Goal: Find contact information: Find contact information

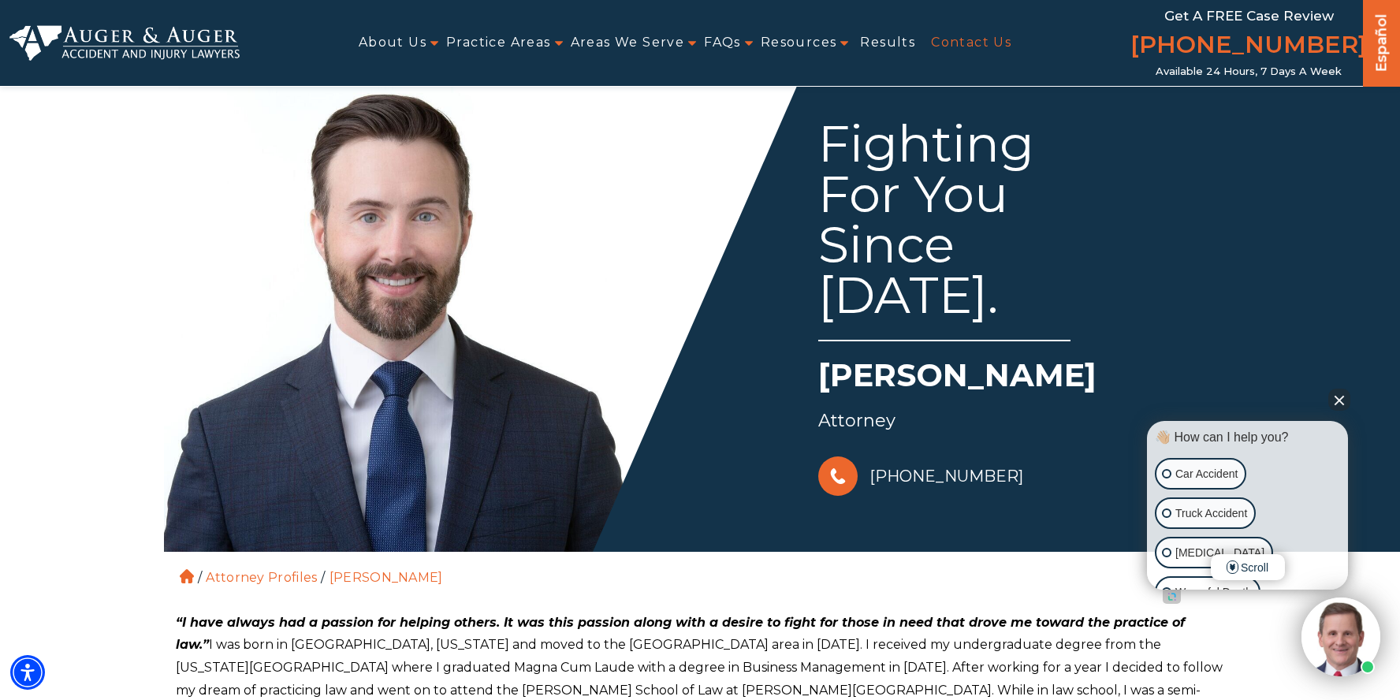
click at [979, 32] on link "Contact Us" at bounding box center [971, 42] width 80 height 35
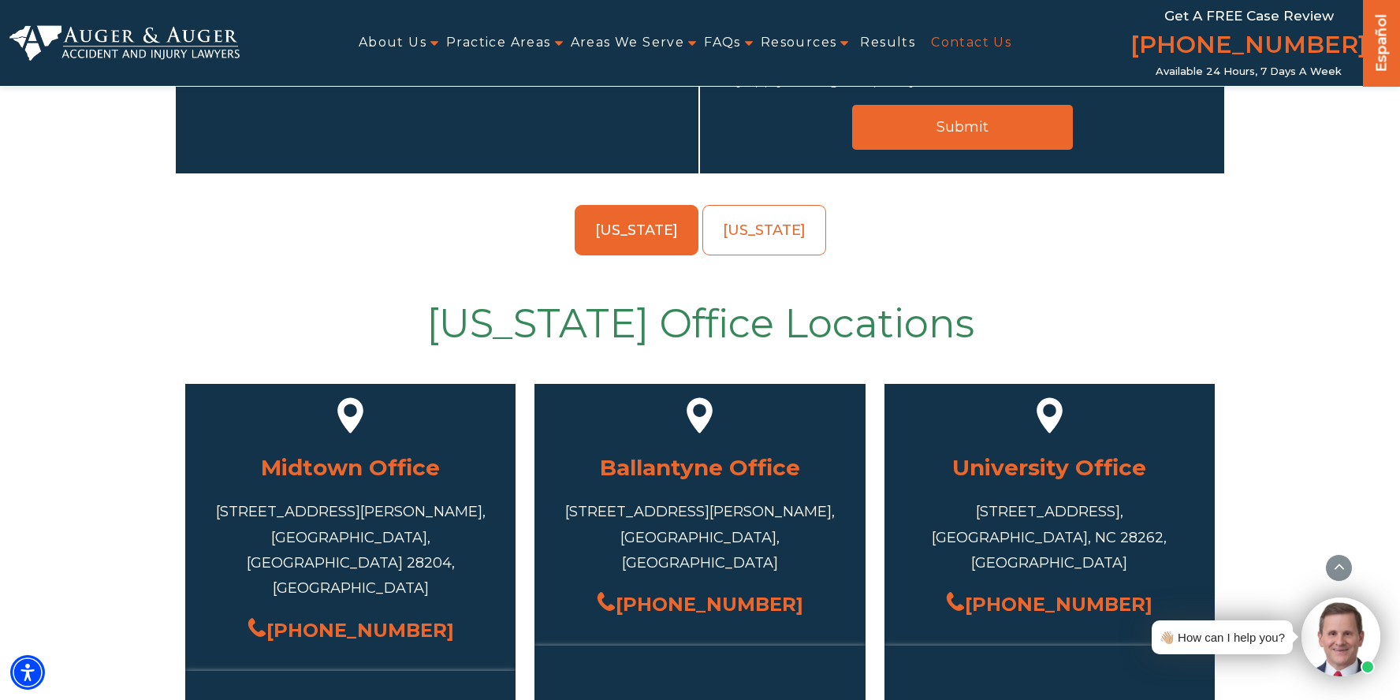
scroll to position [473, 0]
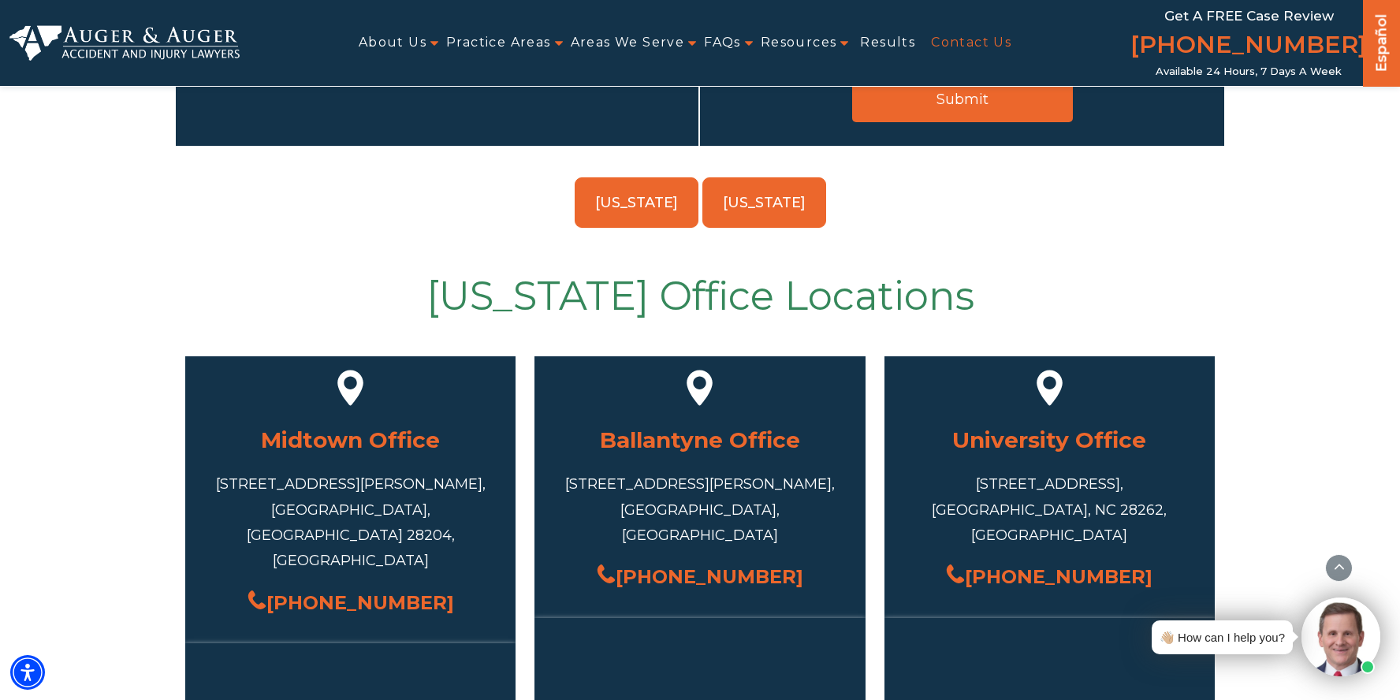
click at [788, 183] on link "[US_STATE]" at bounding box center [765, 202] width 124 height 50
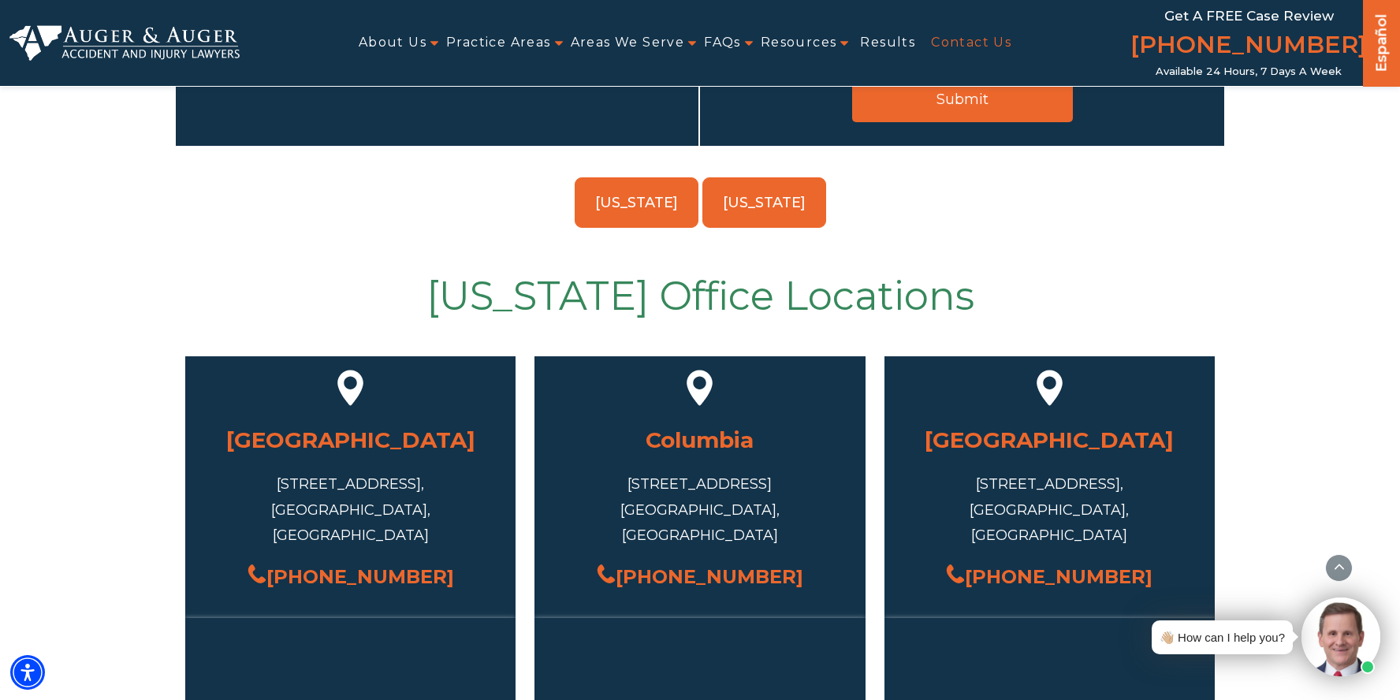
click at [673, 206] on link "[US_STATE]" at bounding box center [637, 202] width 124 height 50
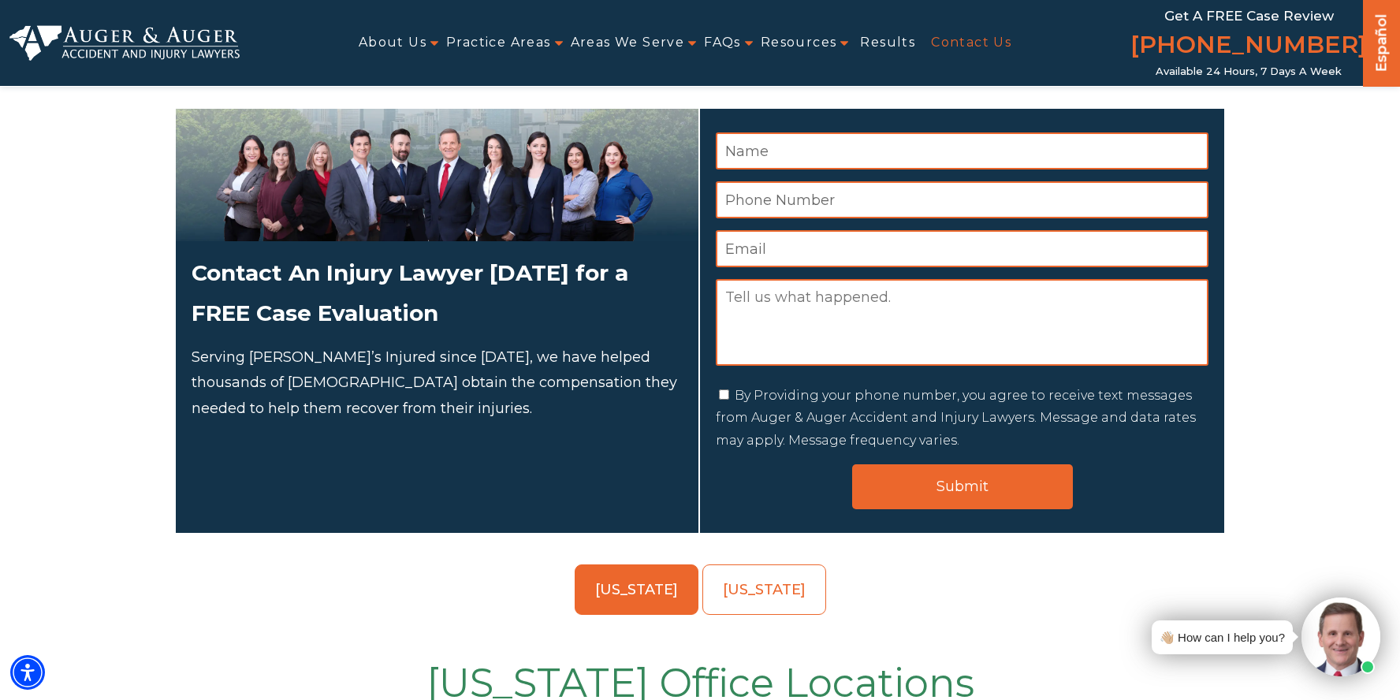
scroll to position [0, 0]
